Goal: Find specific page/section: Find specific page/section

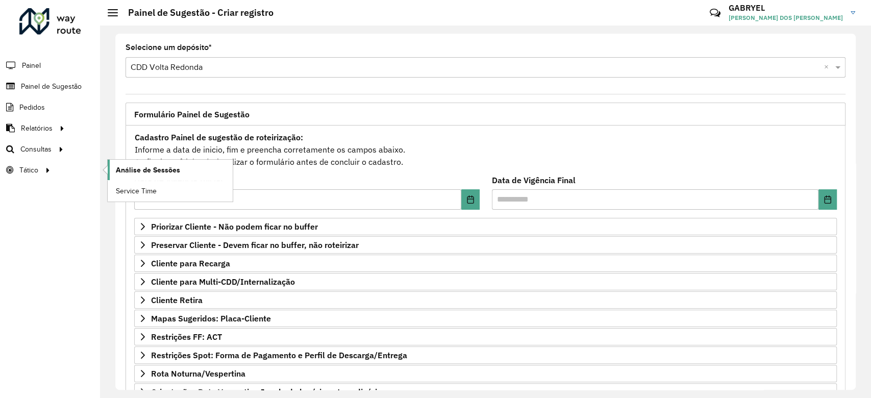
click at [121, 166] on span "Análise de Sessões" at bounding box center [148, 170] width 64 height 11
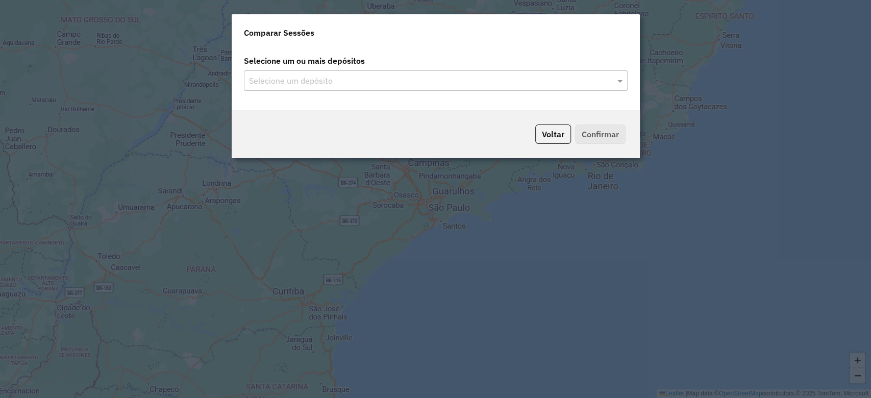
click at [491, 85] on input "text" at bounding box center [431, 81] width 368 height 12
